Goal: Task Accomplishment & Management: Complete application form

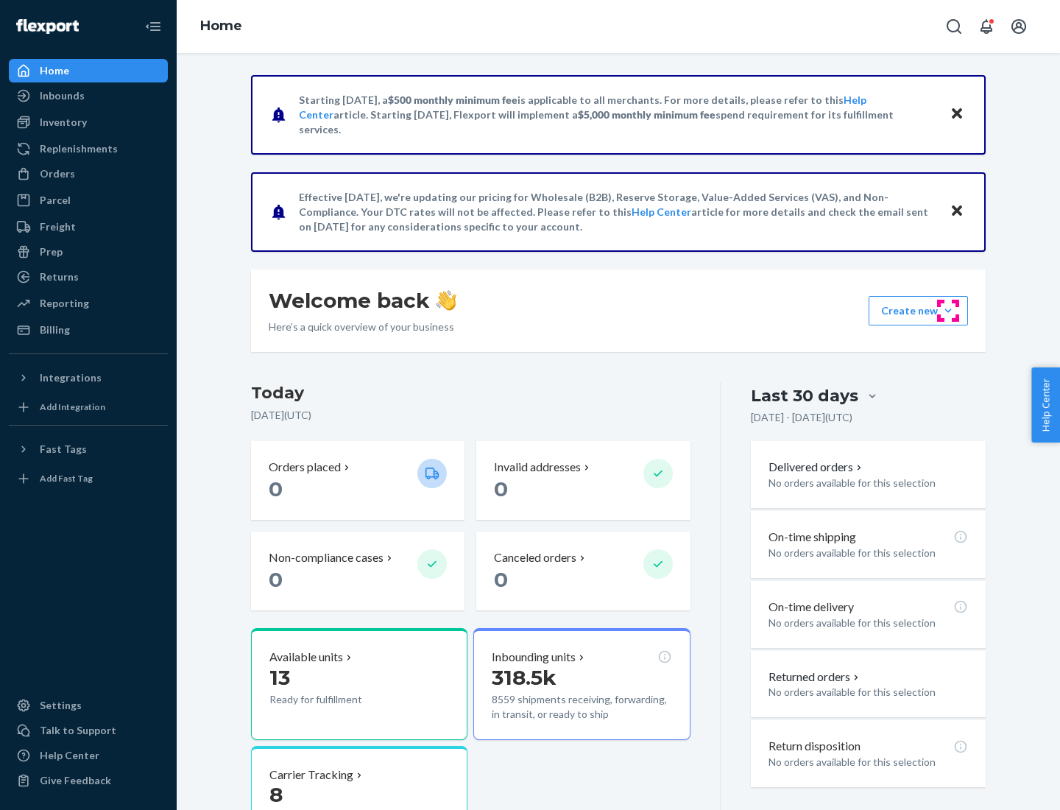
click at [948, 311] on button "Create new Create new inbound Create new order Create new product" at bounding box center [918, 310] width 99 height 29
click at [88, 96] on div "Inbounds" at bounding box center [88, 95] width 156 height 21
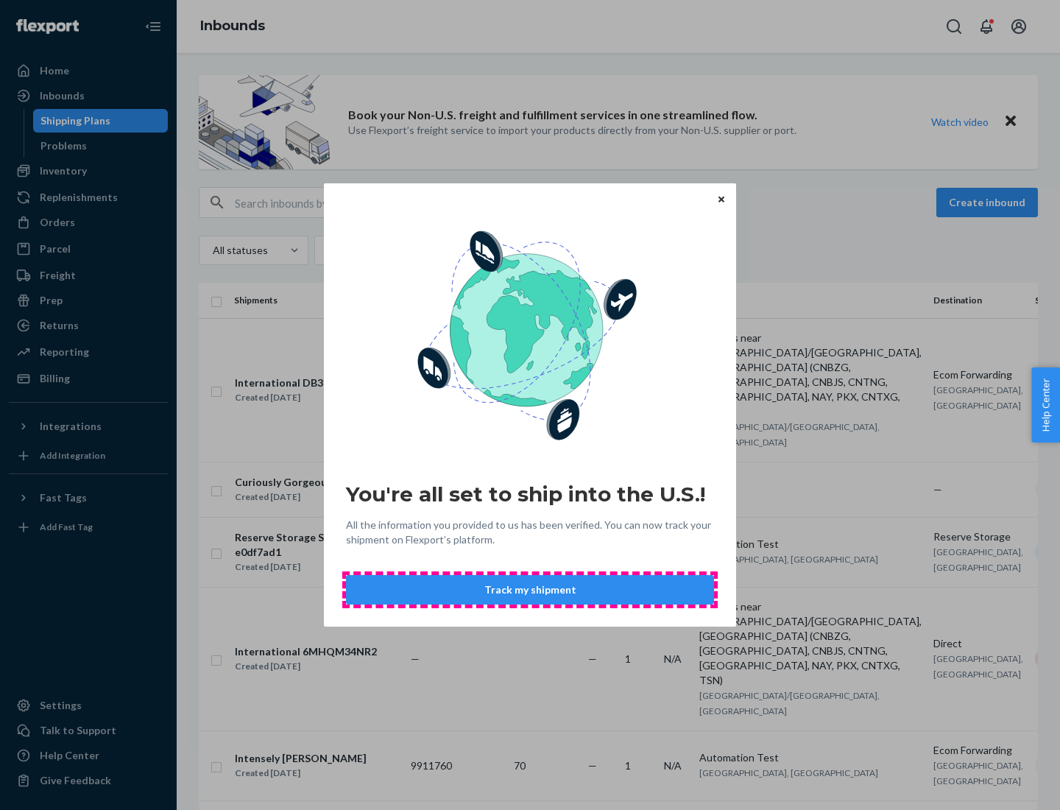
click at [530, 590] on button "Track my shipment" at bounding box center [530, 589] width 368 height 29
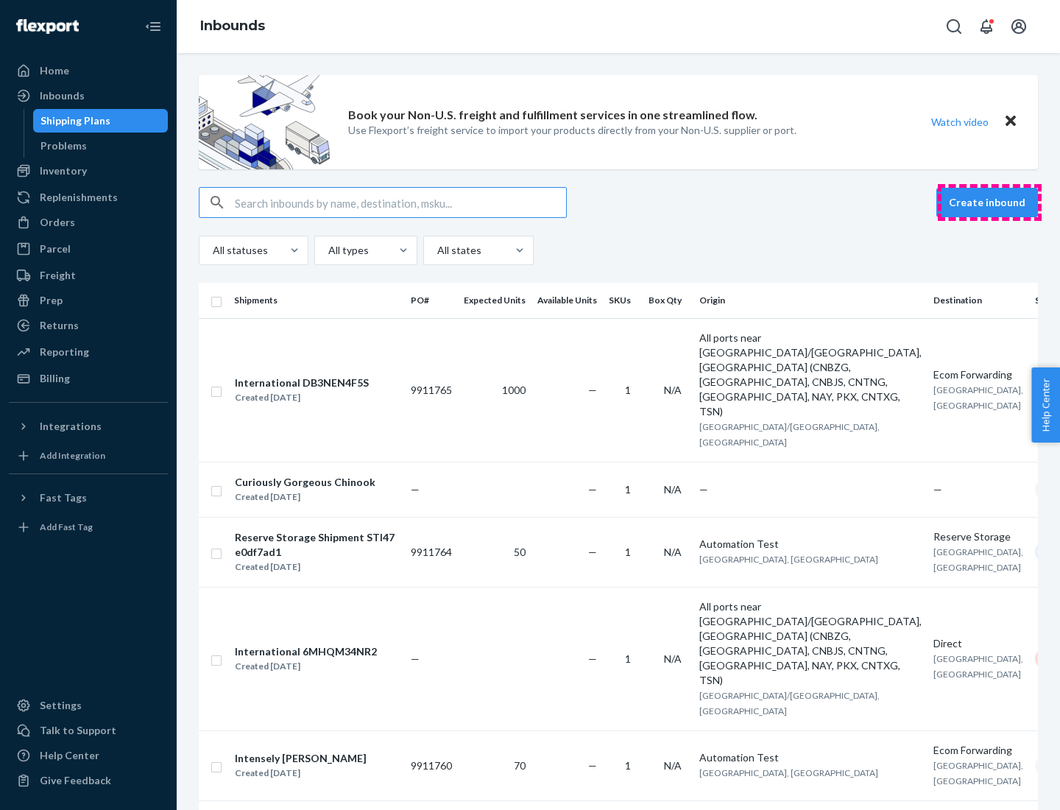
click at [989, 202] on button "Create inbound" at bounding box center [987, 202] width 102 height 29
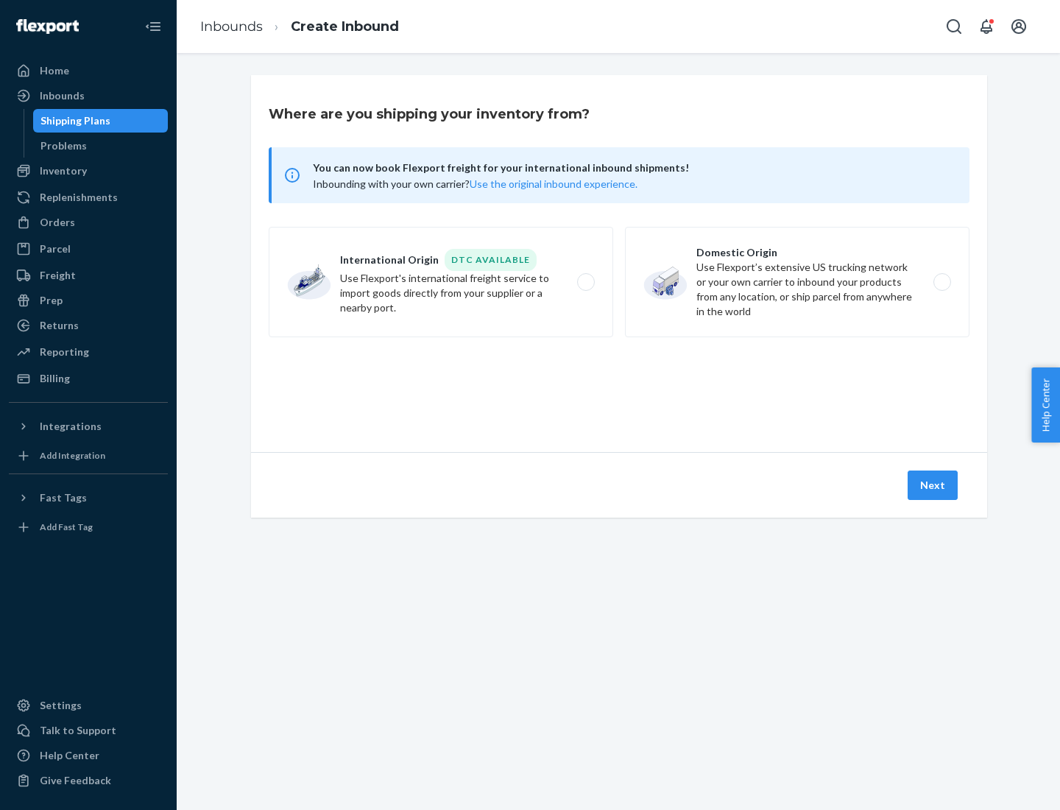
click at [441, 282] on label "International Origin DTC Available Use Flexport's international freight service…" at bounding box center [441, 282] width 345 height 110
click at [585, 282] on input "International Origin DTC Available Use Flexport's international freight service…" at bounding box center [590, 283] width 10 height 10
radio input "true"
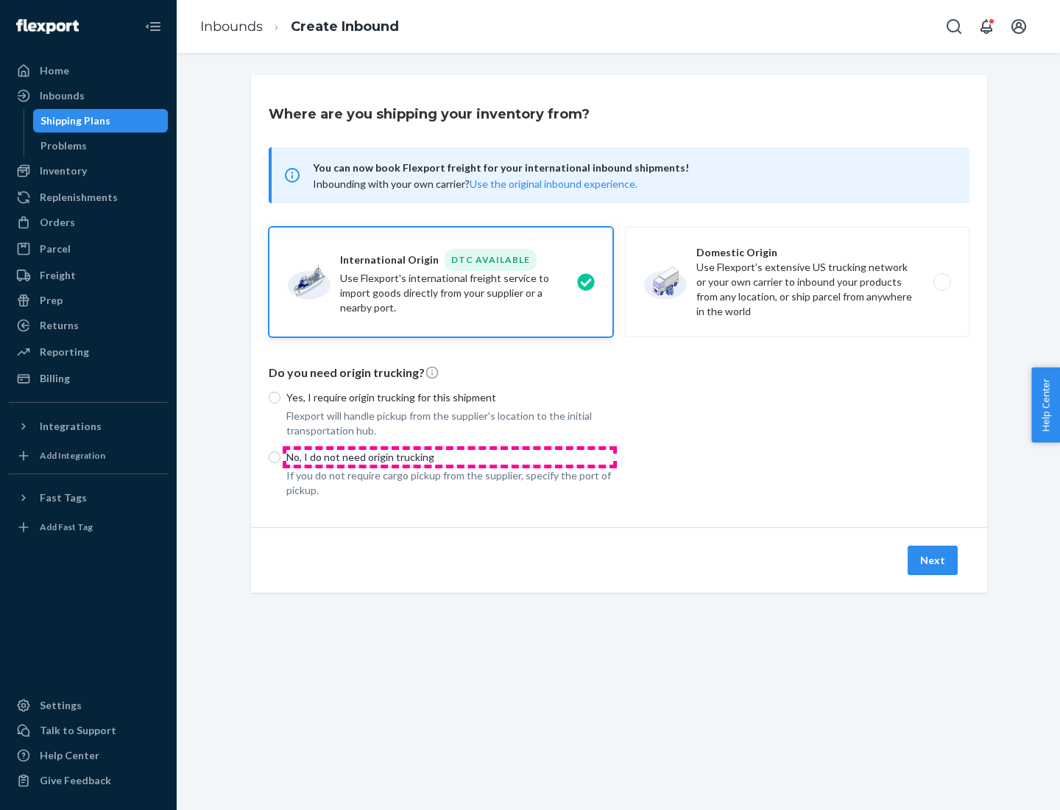
click at [450, 456] on p "No, I do not need origin trucking" at bounding box center [449, 457] width 327 height 15
click at [280, 456] on input "No, I do not need origin trucking" at bounding box center [275, 457] width 12 height 12
radio input "true"
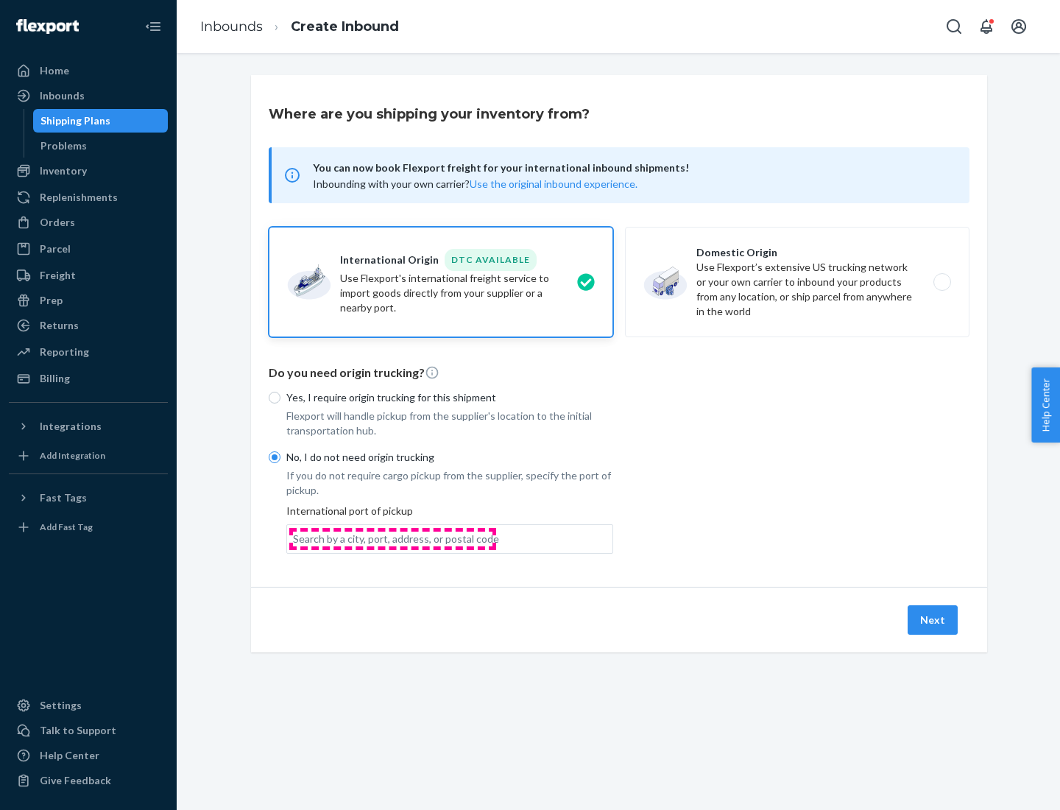
click at [392, 538] on div "Search by a city, port, address, or postal code" at bounding box center [396, 539] width 206 height 15
click at [294, 538] on input "Search by a city, port, address, or postal code" at bounding box center [293, 539] width 1 height 15
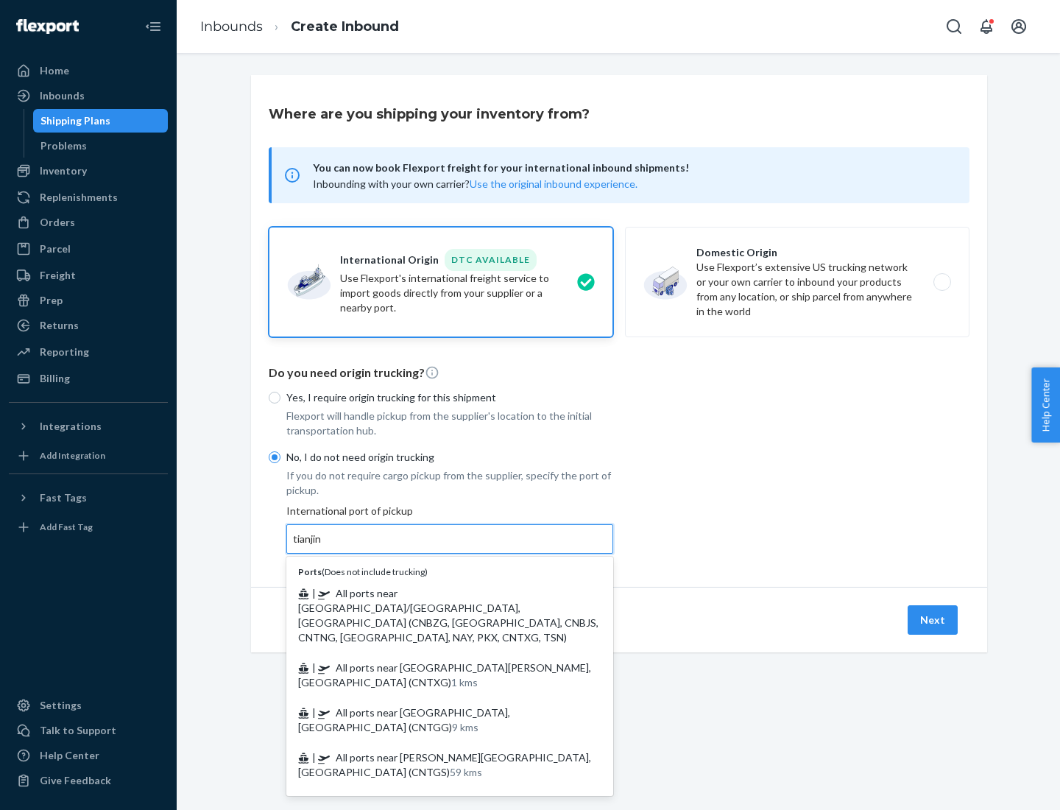
click at [435, 593] on span "| All ports near [GEOGRAPHIC_DATA]/[GEOGRAPHIC_DATA], [GEOGRAPHIC_DATA] (CNBZG,…" at bounding box center [448, 615] width 300 height 57
click at [323, 546] on input "tianjin" at bounding box center [308, 539] width 30 height 15
type input "All ports near [GEOGRAPHIC_DATA]/[GEOGRAPHIC_DATA], [GEOGRAPHIC_DATA] (CNBZG, […"
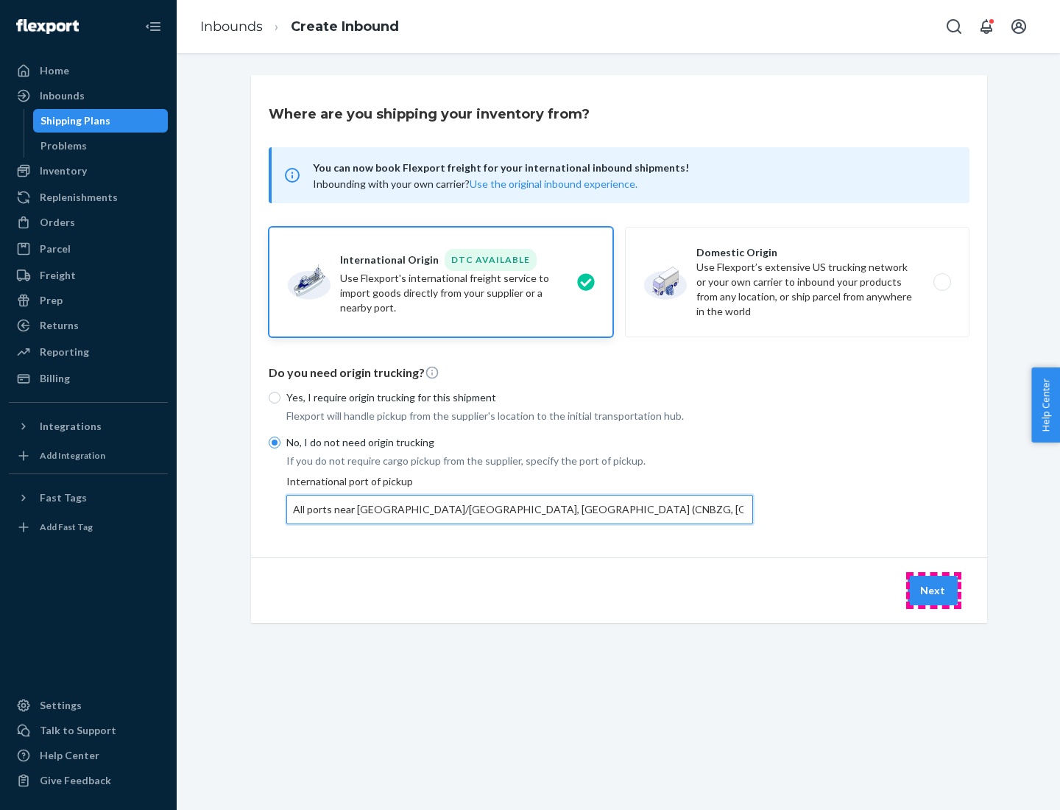
click at [933, 590] on button "Next" at bounding box center [933, 590] width 50 height 29
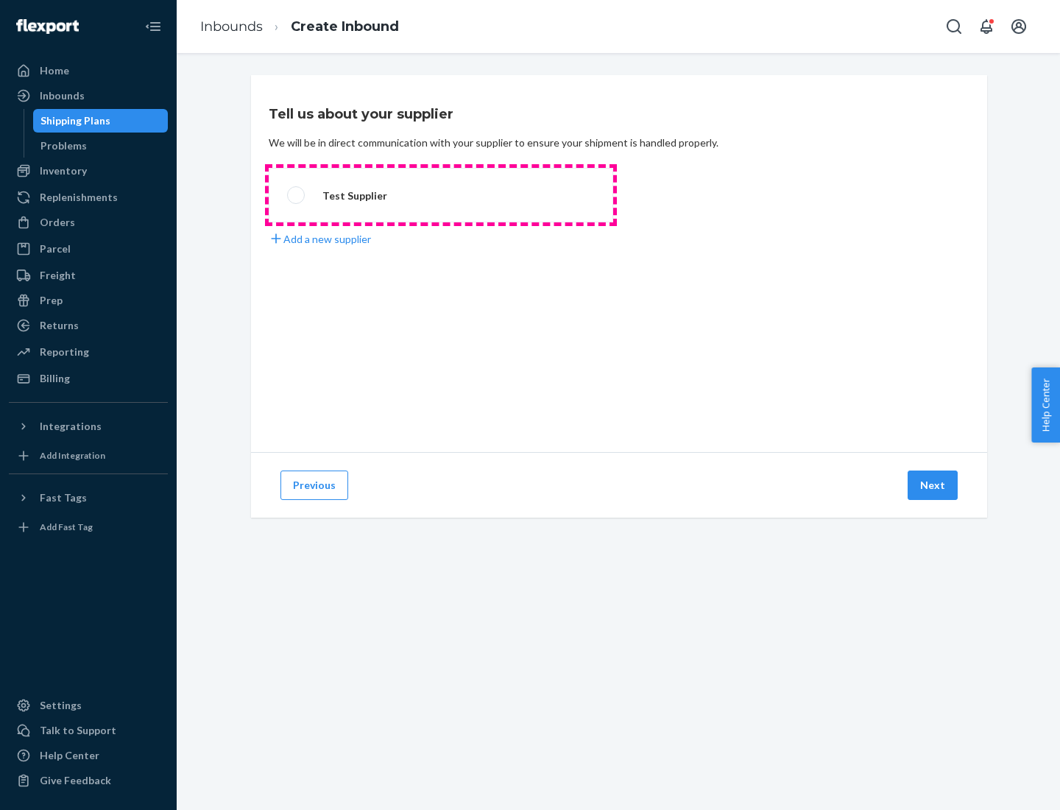
click at [441, 195] on label "Test Supplier" at bounding box center [441, 195] width 345 height 54
click at [297, 195] on input "Test Supplier" at bounding box center [292, 196] width 10 height 10
radio input "true"
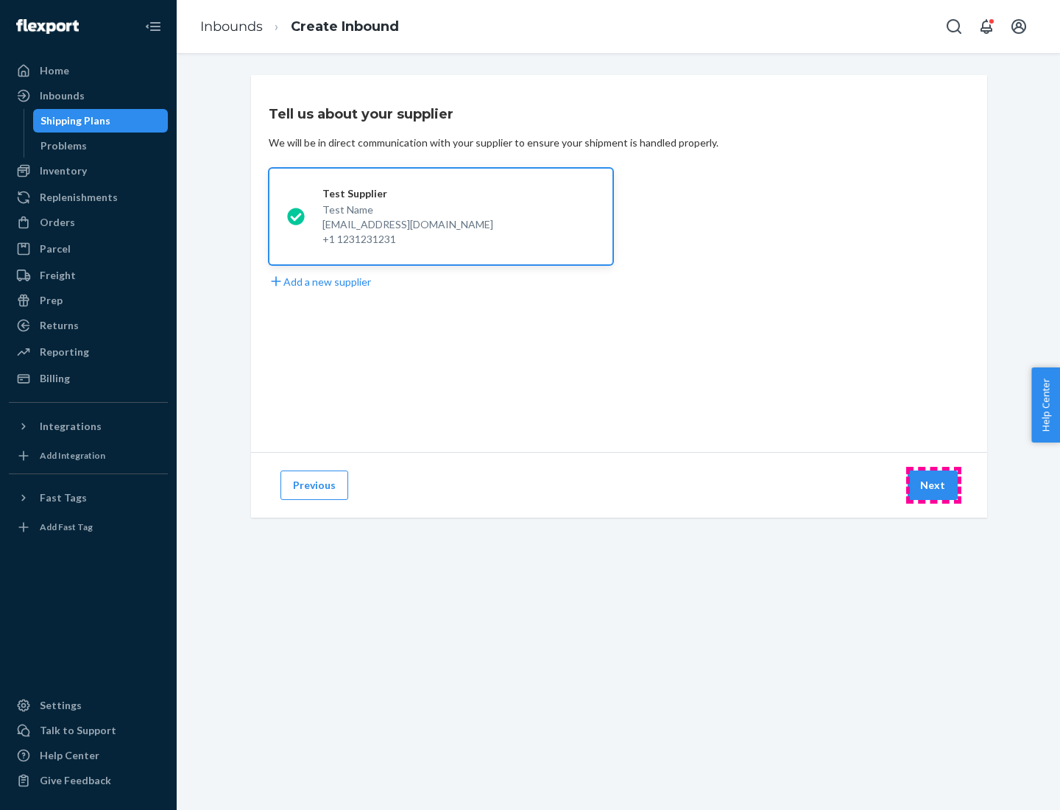
click at [933, 485] on button "Next" at bounding box center [933, 484] width 50 height 29
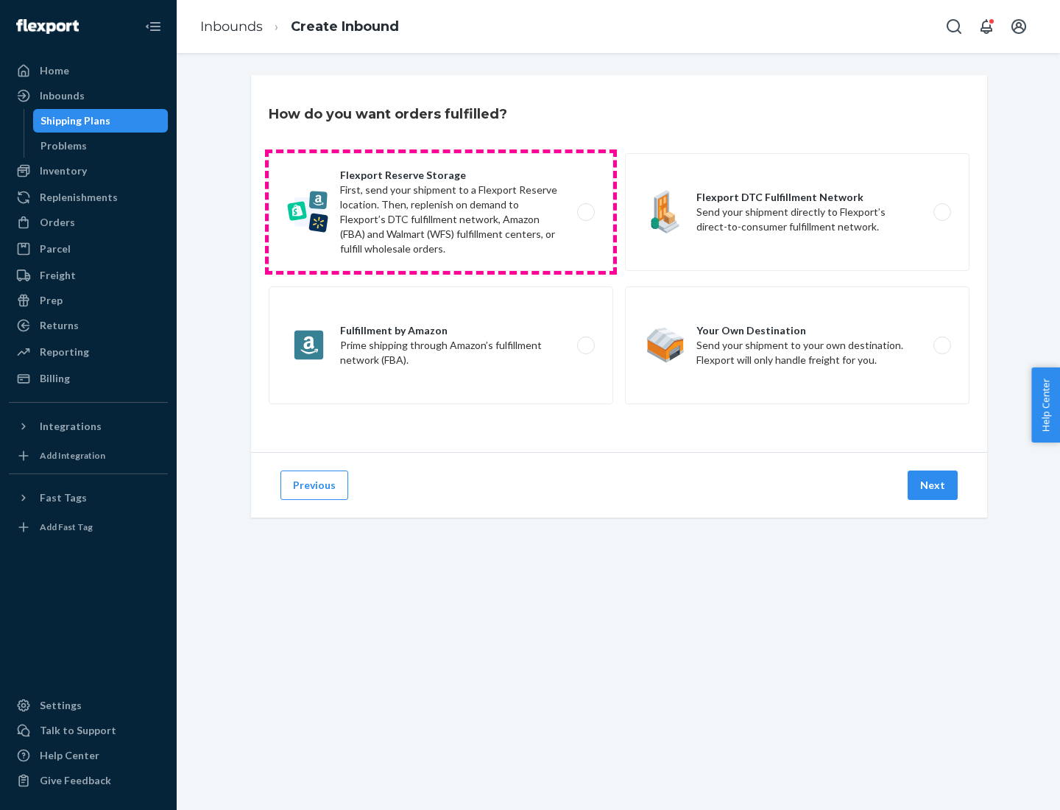
click at [441, 212] on label "Flexport Reserve Storage First, send your shipment to a Flexport Reserve locati…" at bounding box center [441, 212] width 345 height 118
click at [585, 212] on input "Flexport Reserve Storage First, send your shipment to a Flexport Reserve locati…" at bounding box center [590, 213] width 10 height 10
radio input "true"
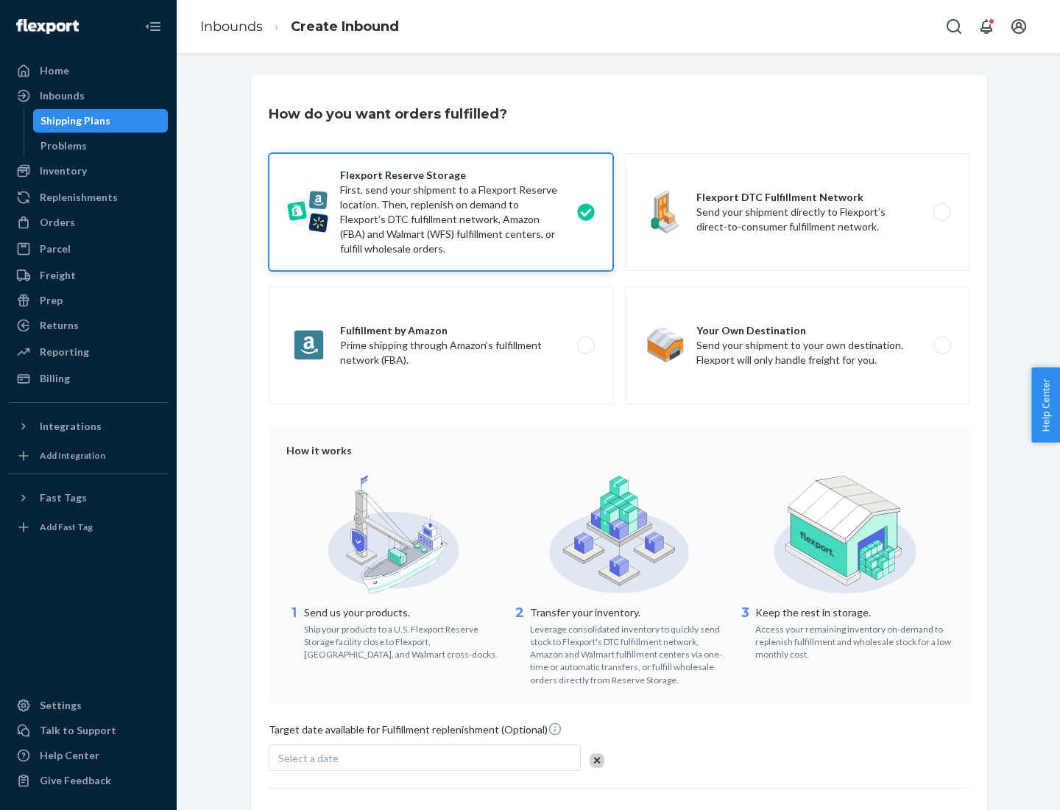
scroll to position [121, 0]
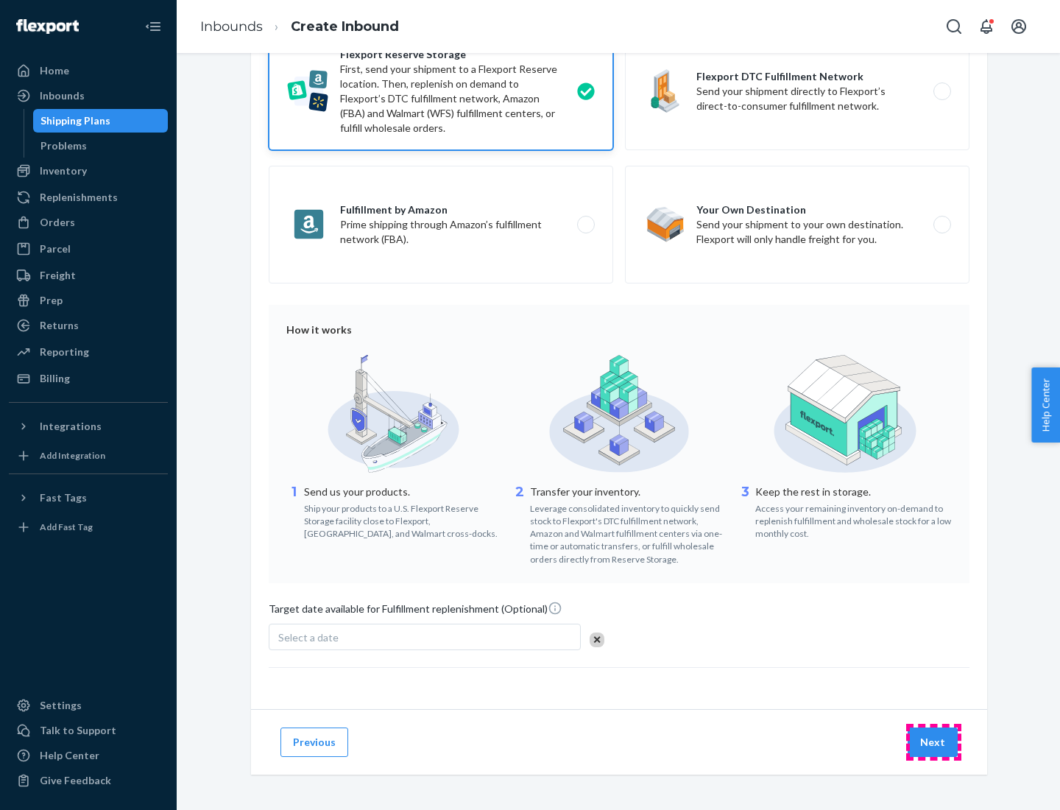
click at [933, 741] on button "Next" at bounding box center [933, 741] width 50 height 29
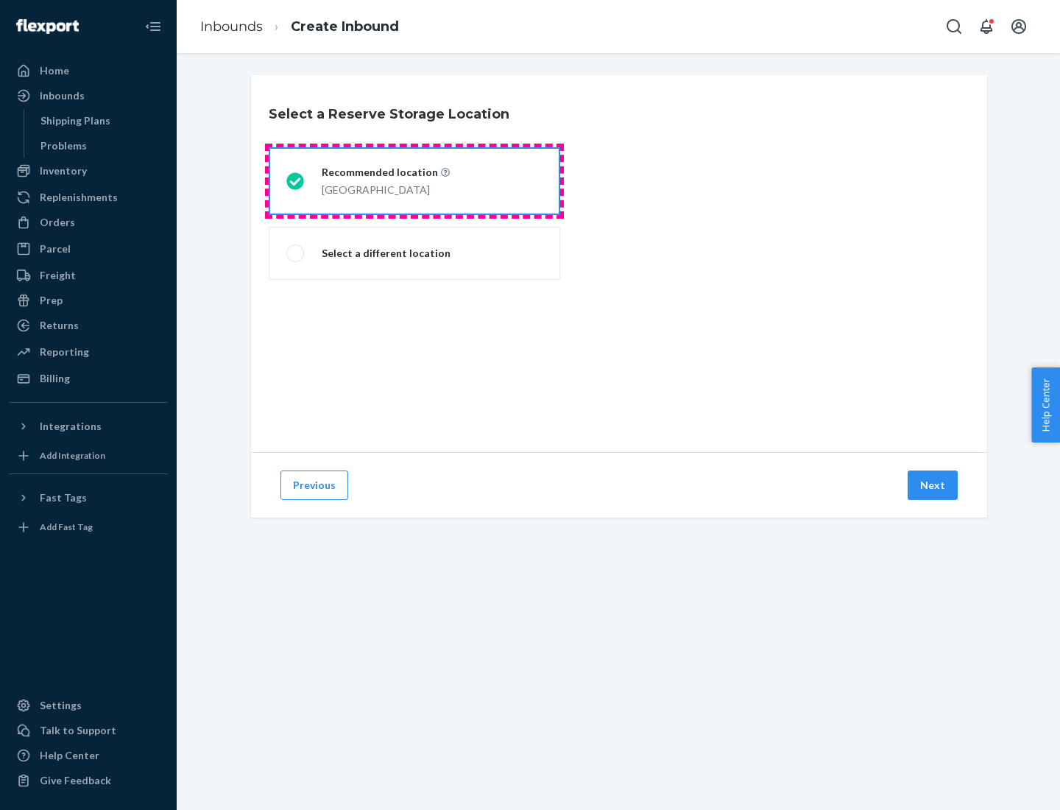
click at [414, 181] on div "[GEOGRAPHIC_DATA]" at bounding box center [386, 189] width 128 height 18
click at [296, 181] on input "Recommended location [GEOGRAPHIC_DATA]" at bounding box center [291, 182] width 10 height 10
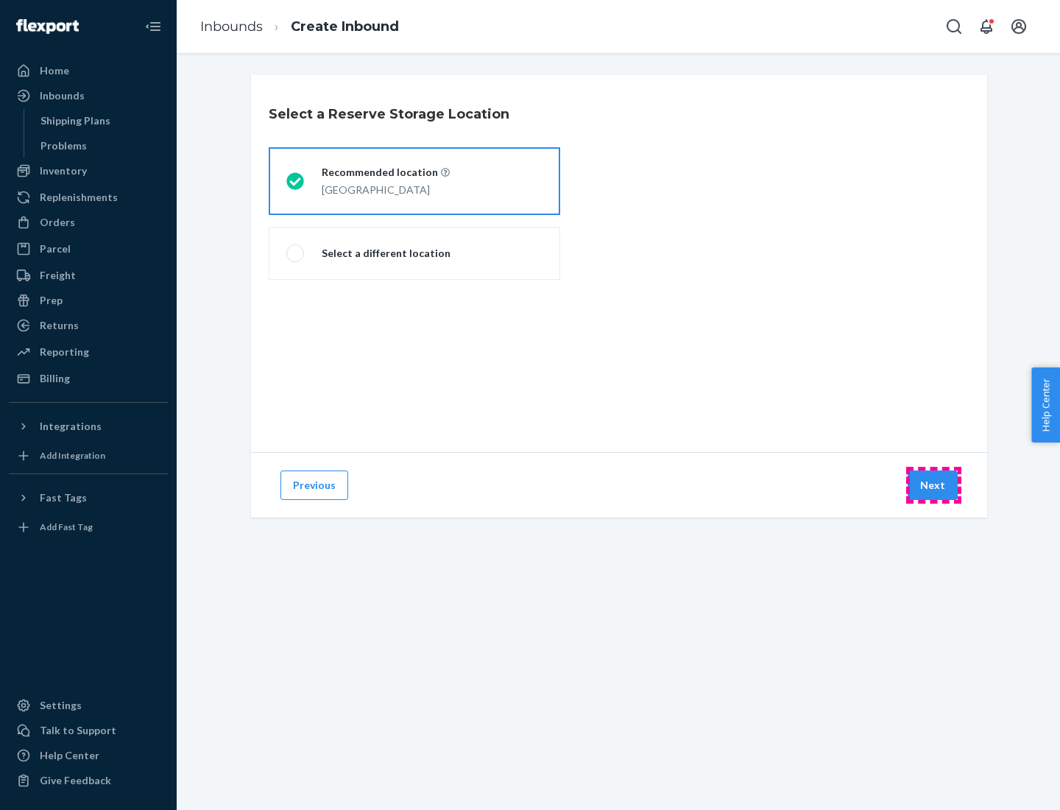
click at [933, 485] on button "Next" at bounding box center [933, 484] width 50 height 29
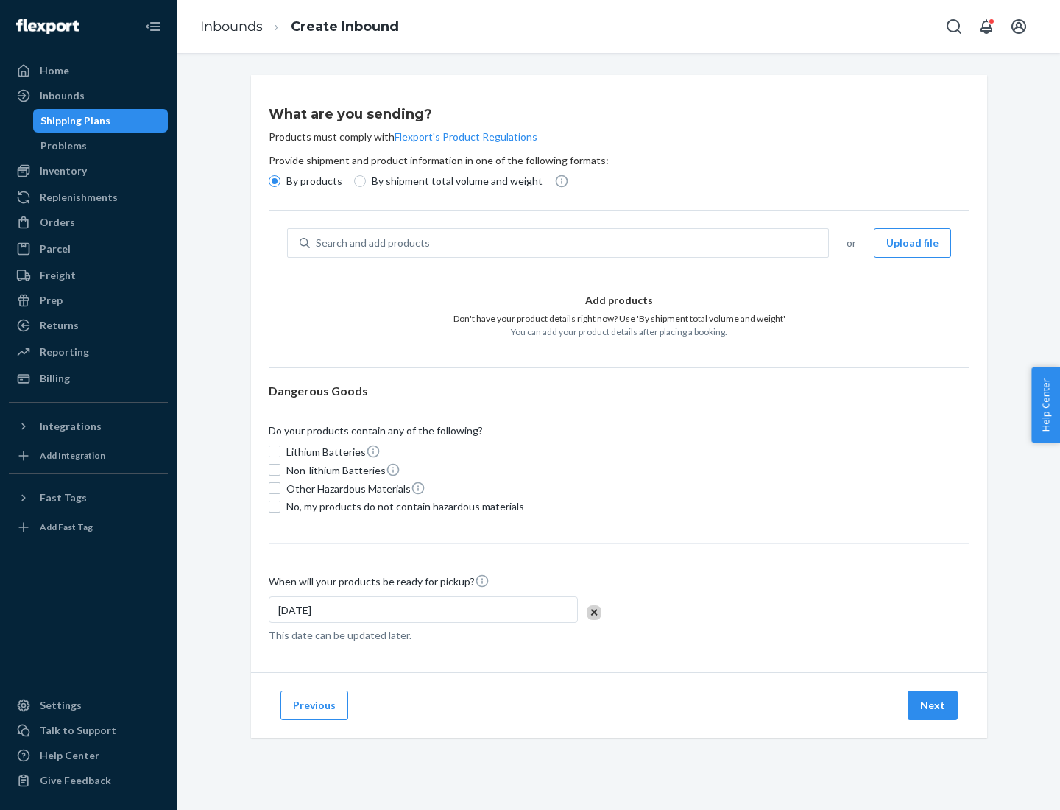
click at [570, 243] on div "Search and add products" at bounding box center [569, 243] width 518 height 27
click at [317, 243] on input "Search and add products" at bounding box center [316, 243] width 1 height 15
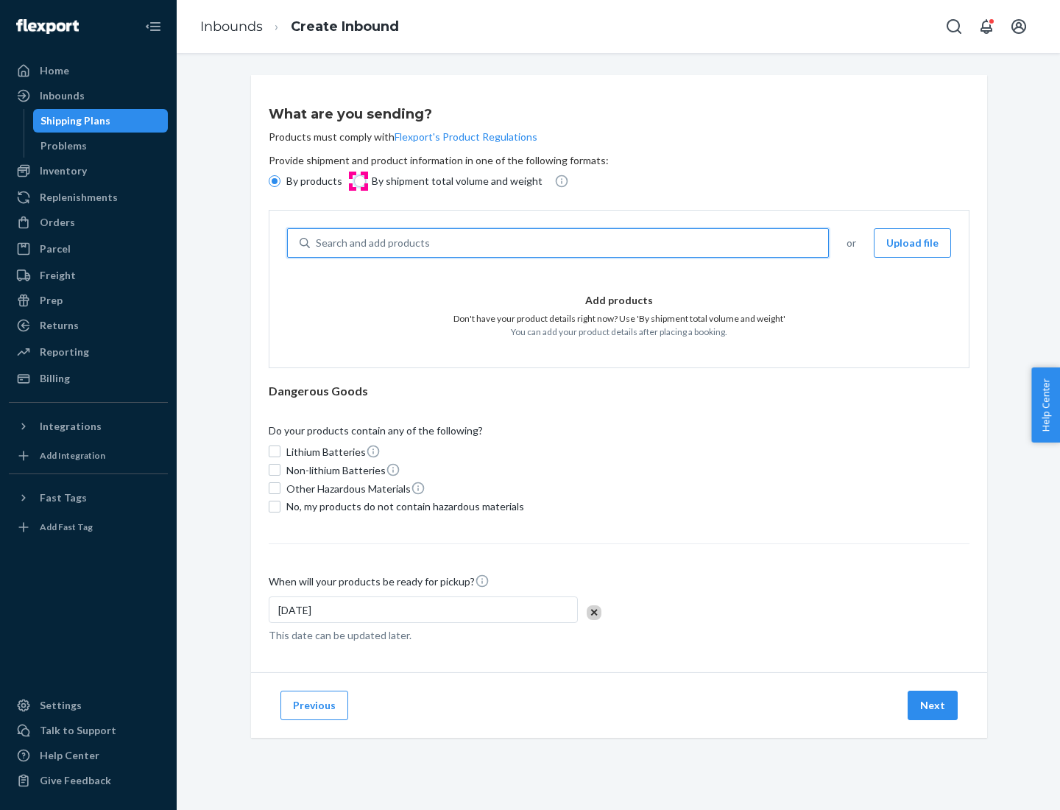
click at [358, 181] on input "By shipment total volume and weight" at bounding box center [360, 181] width 12 height 12
radio input "true"
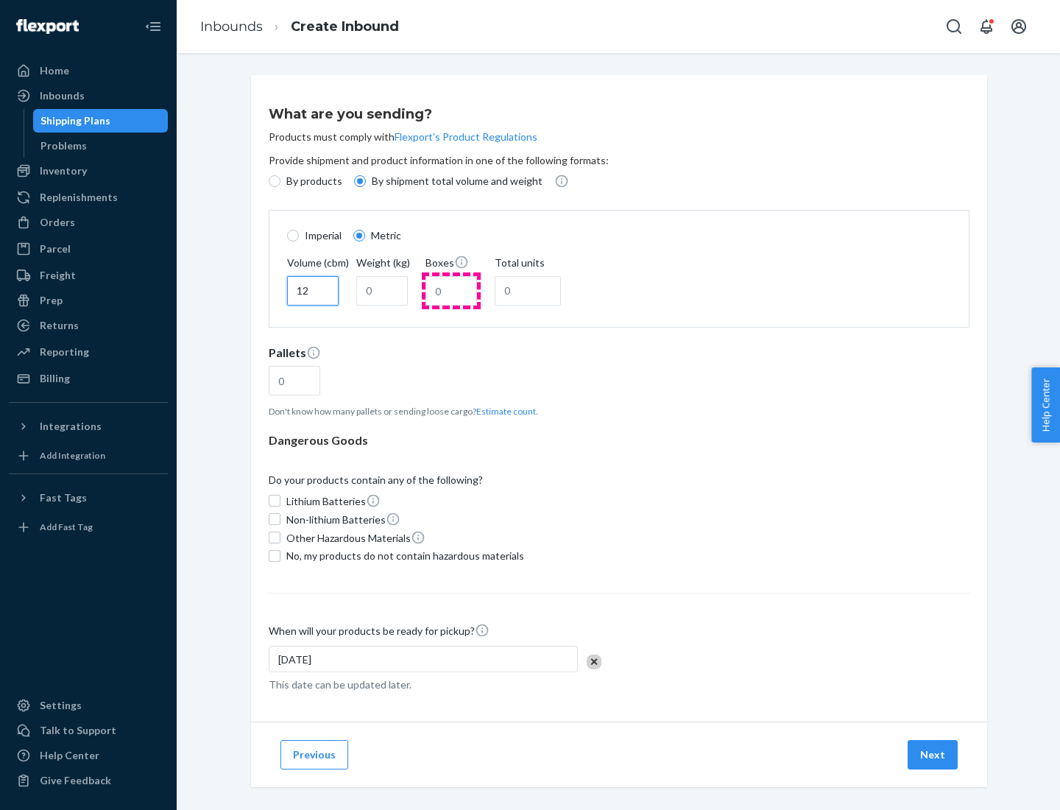
type input "12"
type input "22"
type input "222"
type input "121"
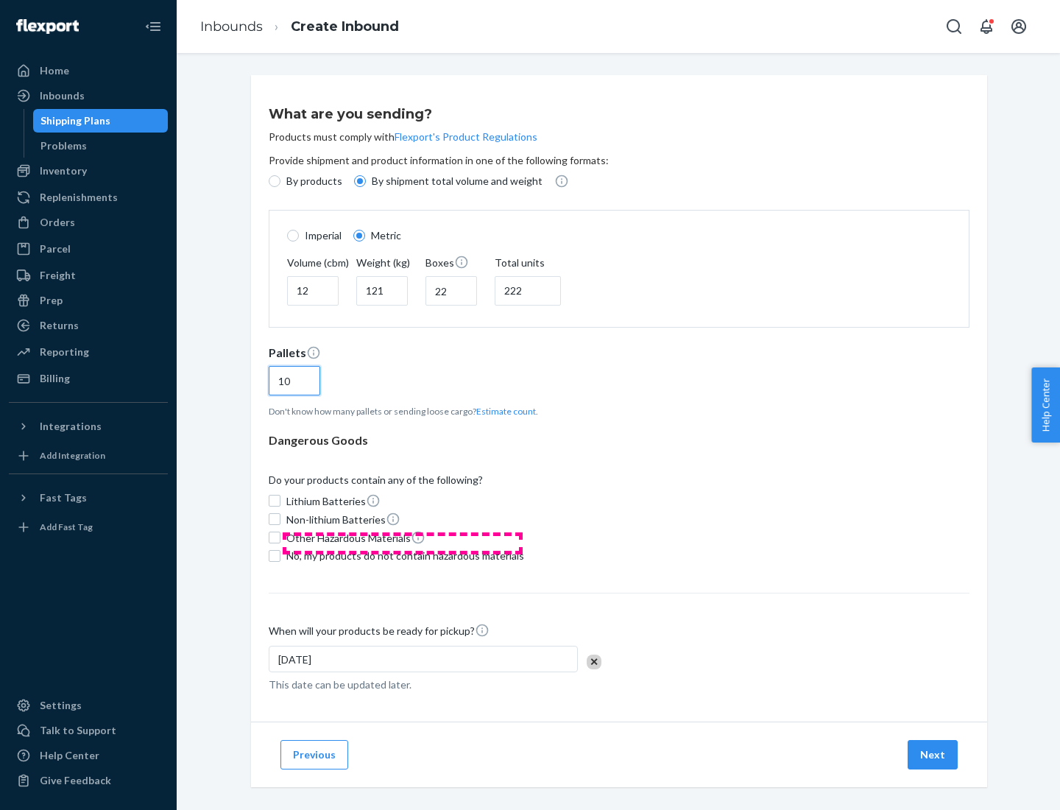
scroll to position [13, 0]
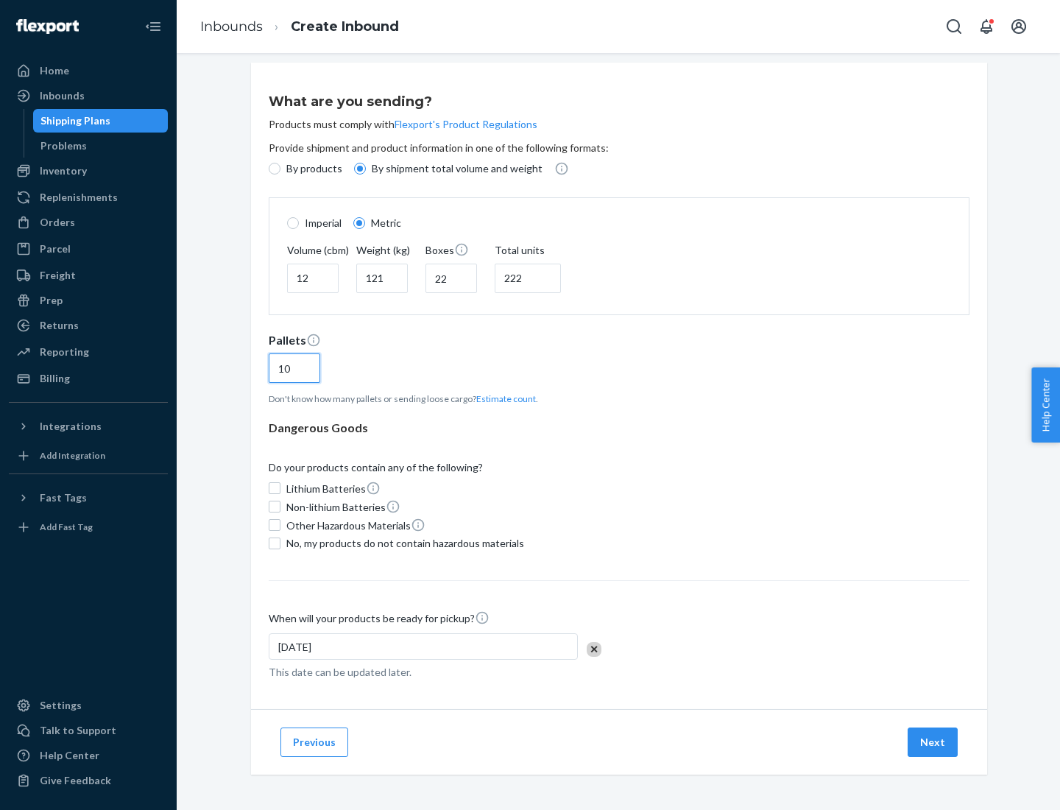
type input "10"
click at [403, 543] on span "No, my products do not contain hazardous materials" at bounding box center [405, 543] width 238 height 15
click at [280, 543] on input "No, my products do not contain hazardous materials" at bounding box center [275, 543] width 12 height 12
checkbox input "true"
click at [933, 741] on button "Next" at bounding box center [933, 741] width 50 height 29
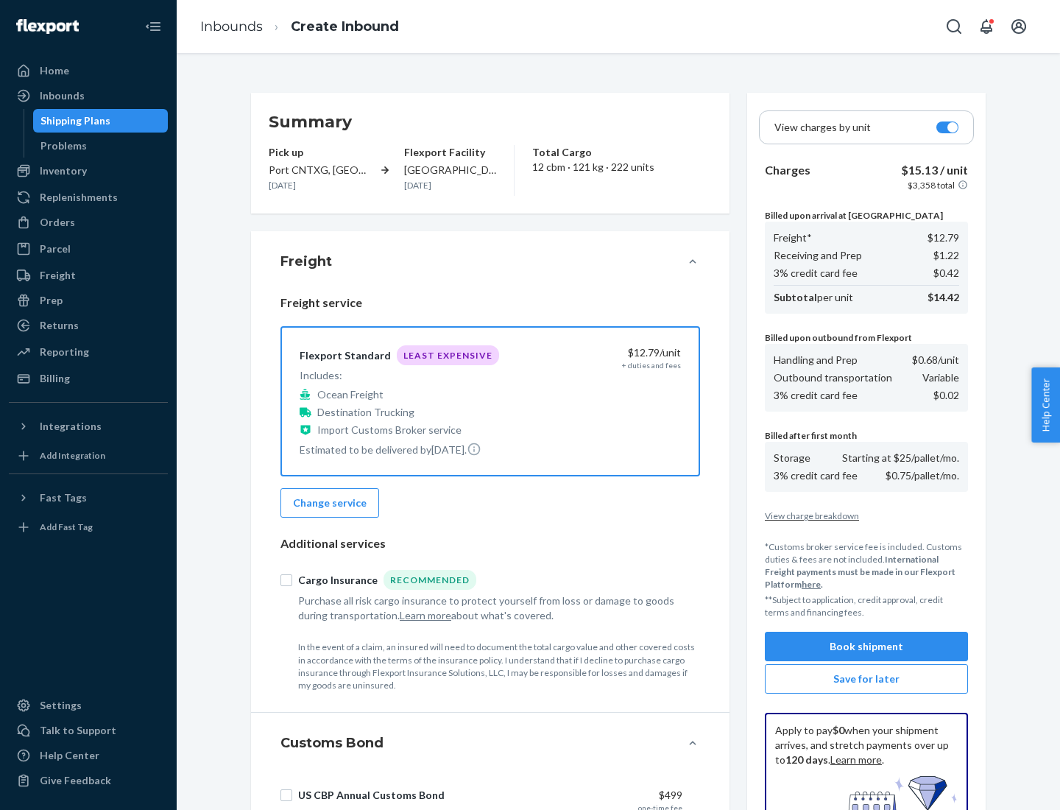
scroll to position [215, 0]
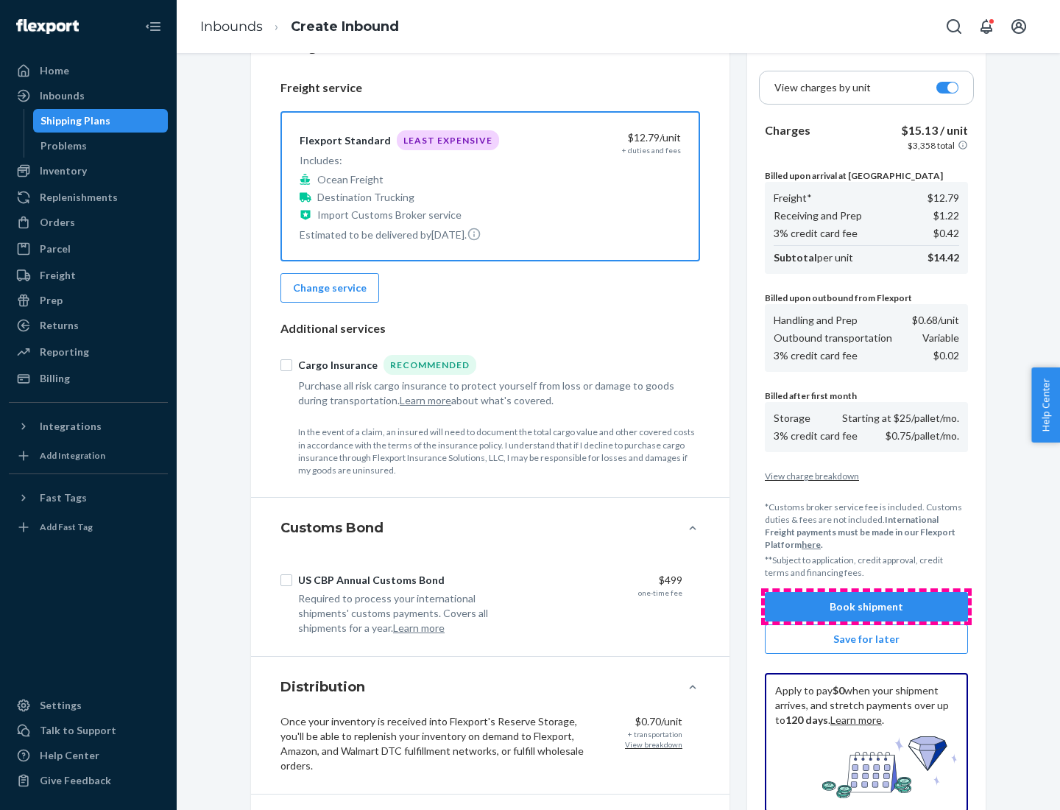
click at [866, 607] on button "Book shipment" at bounding box center [866, 606] width 203 height 29
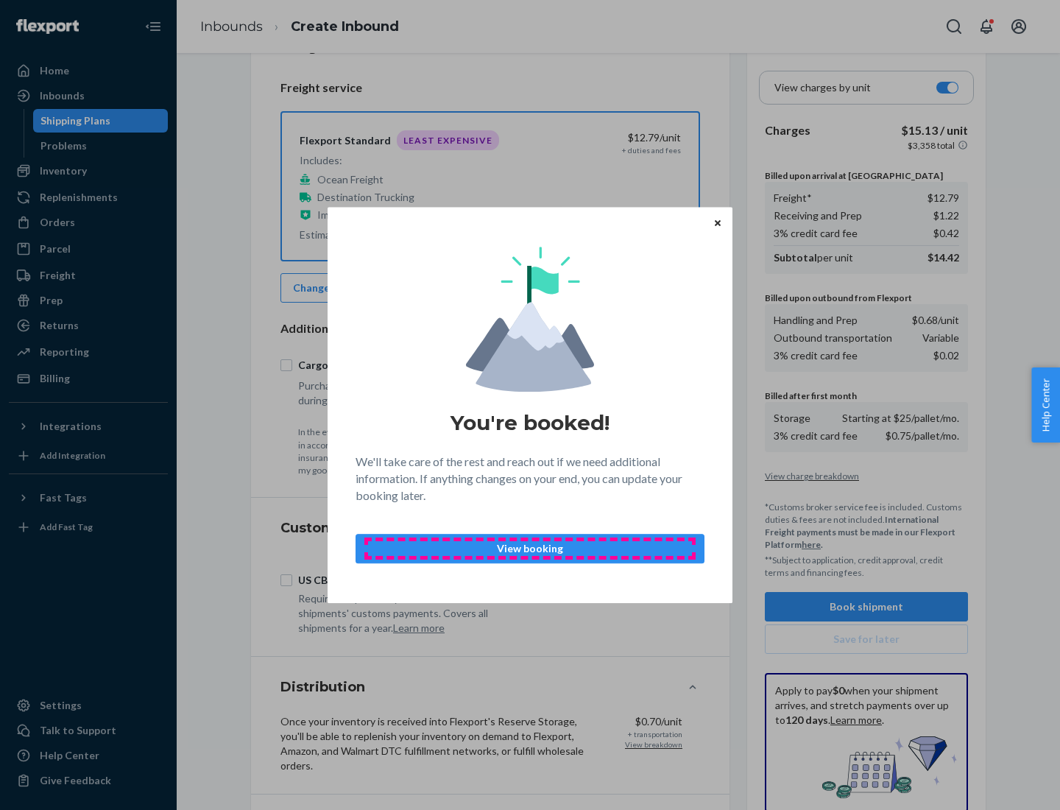
click at [530, 548] on p "View booking" at bounding box center [530, 548] width 324 height 15
